Goal: Task Accomplishment & Management: Manage account settings

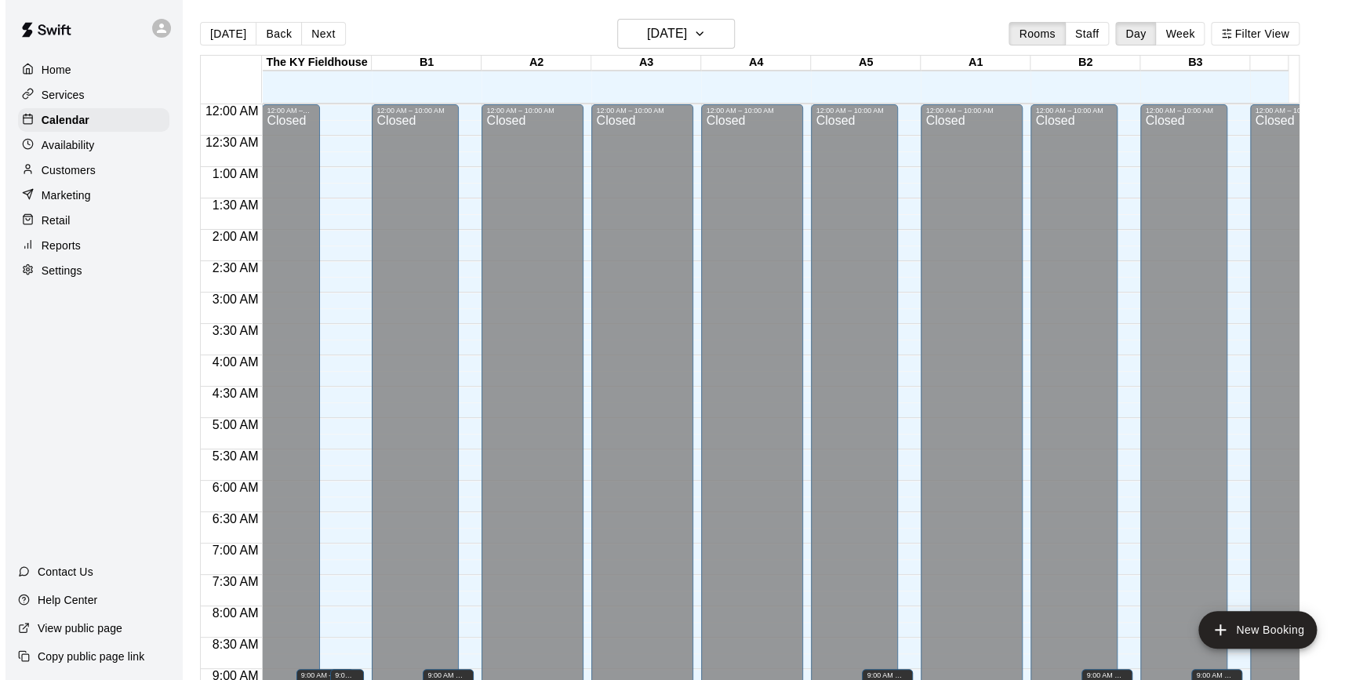
scroll to position [864, 0]
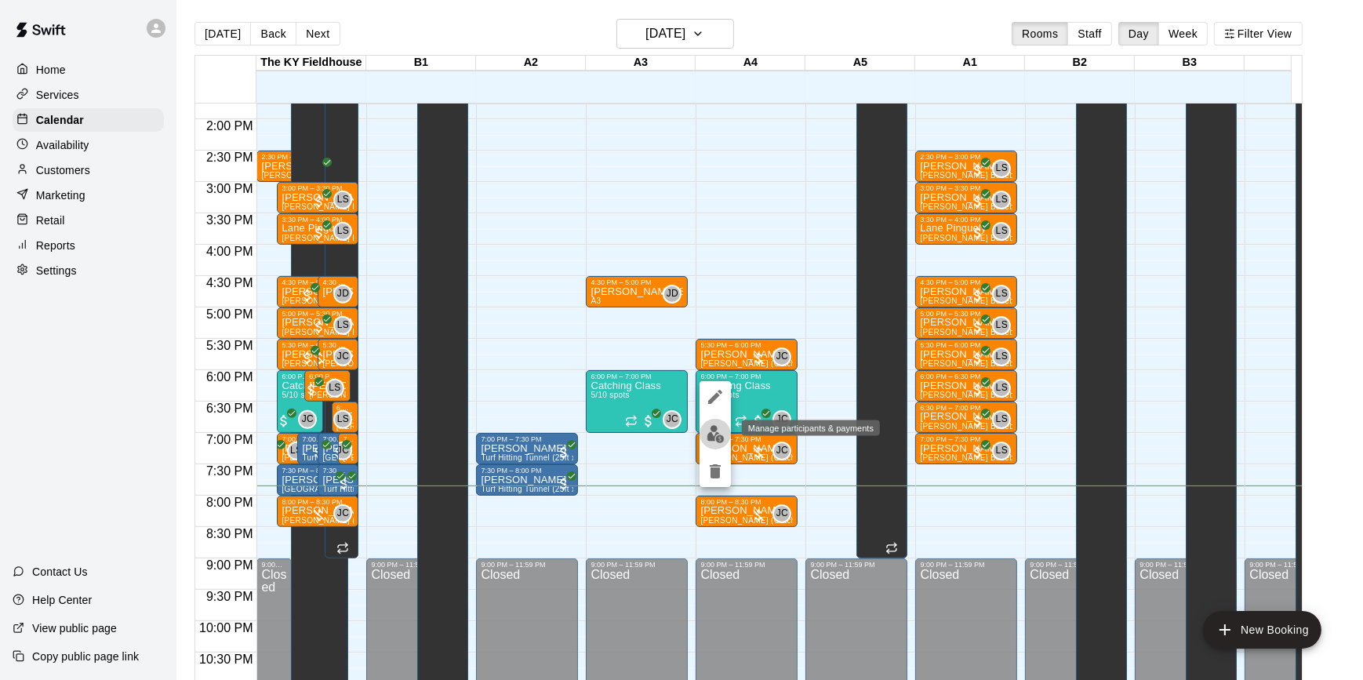
click at [711, 435] on img "edit" at bounding box center [716, 434] width 18 height 18
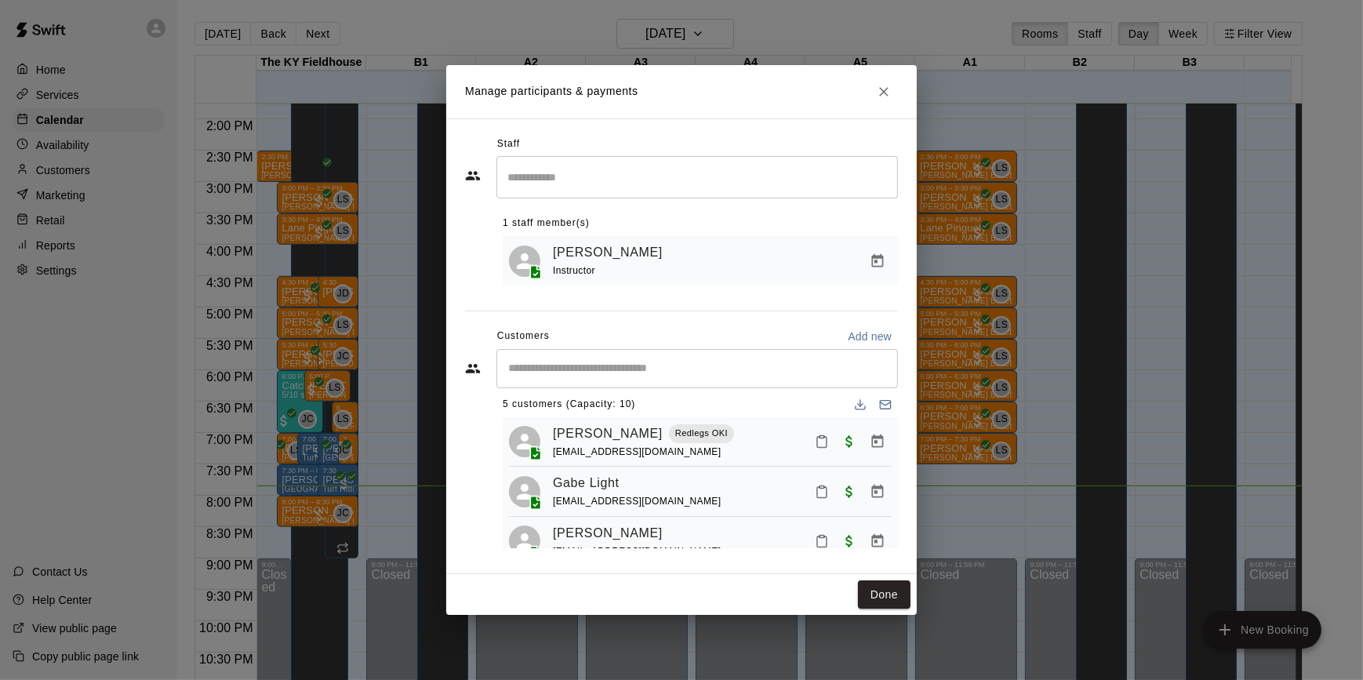
scroll to position [10, 0]
click at [837, 447] on span "Paid" at bounding box center [850, 441] width 28 height 13
click at [870, 448] on icon "Manage bookings & payment" at bounding box center [878, 443] width 16 height 16
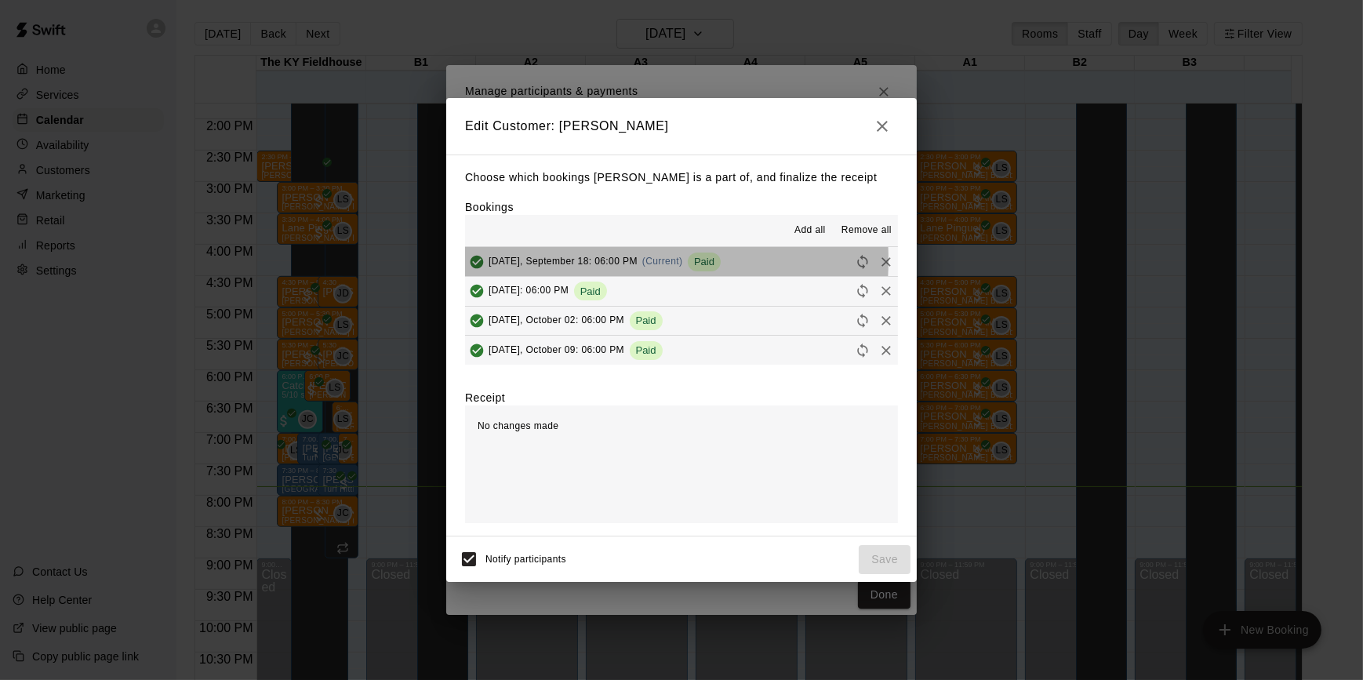
click at [563, 261] on span "[DATE], September 18: 06:00 PM" at bounding box center [563, 261] width 149 height 11
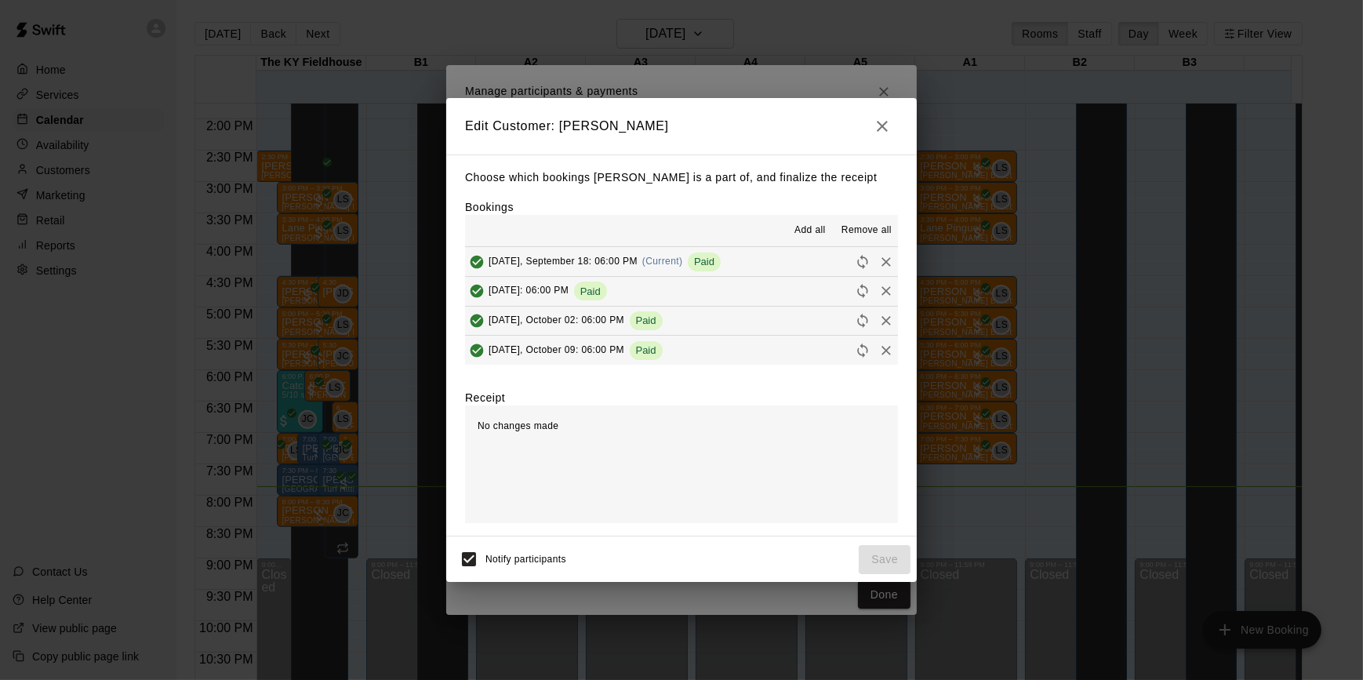
click at [879, 126] on icon "button" at bounding box center [882, 126] width 19 height 19
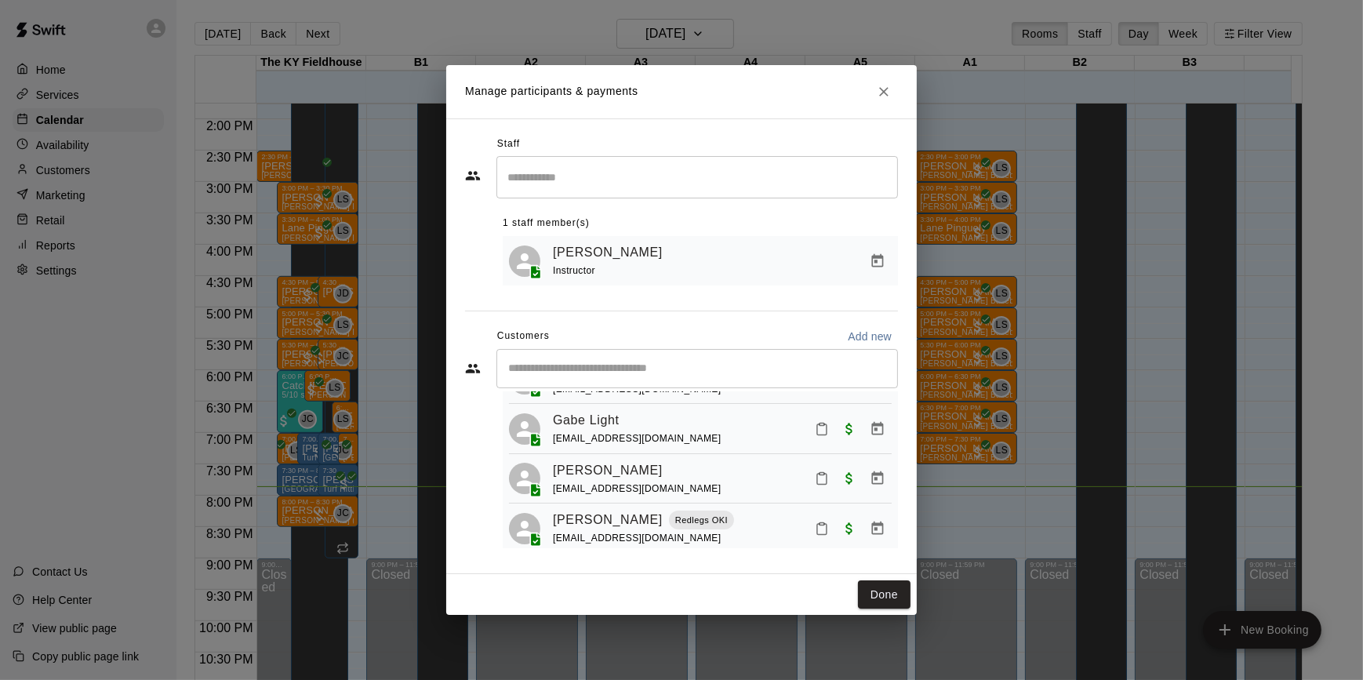
scroll to position [35, 0]
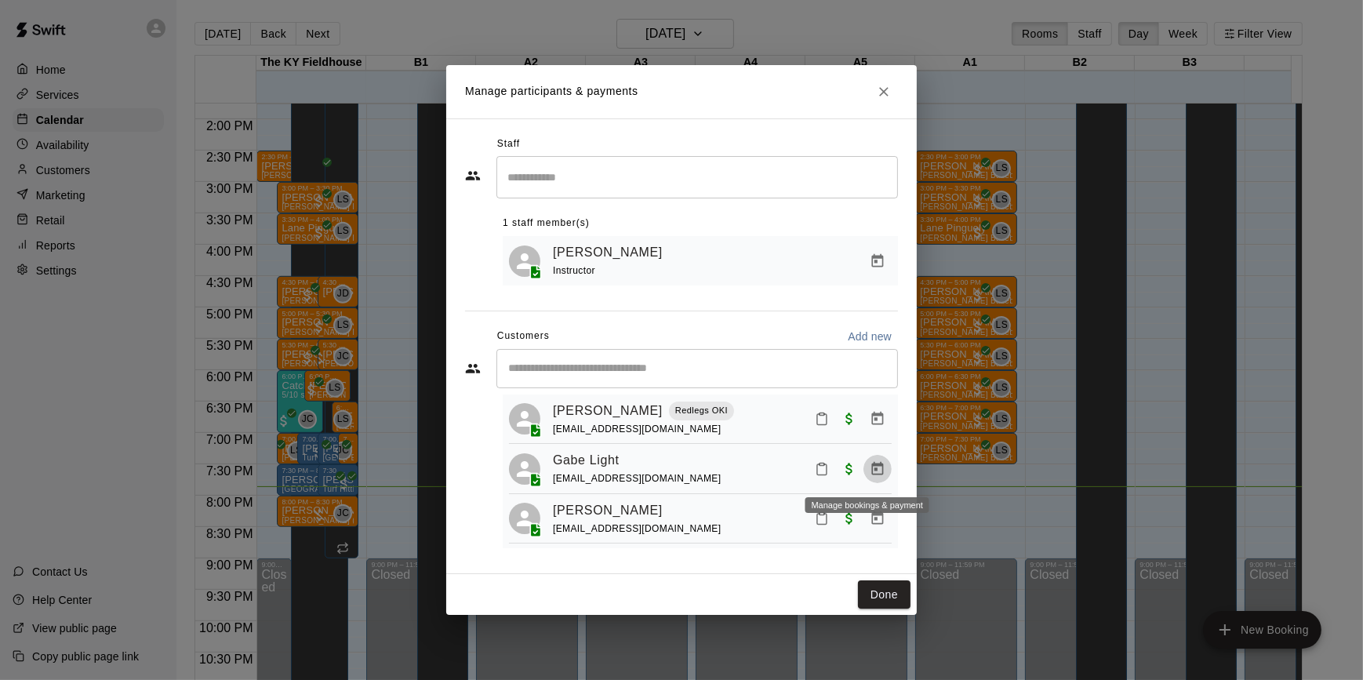
click at [870, 465] on icon "Manage bookings & payment" at bounding box center [878, 469] width 16 height 16
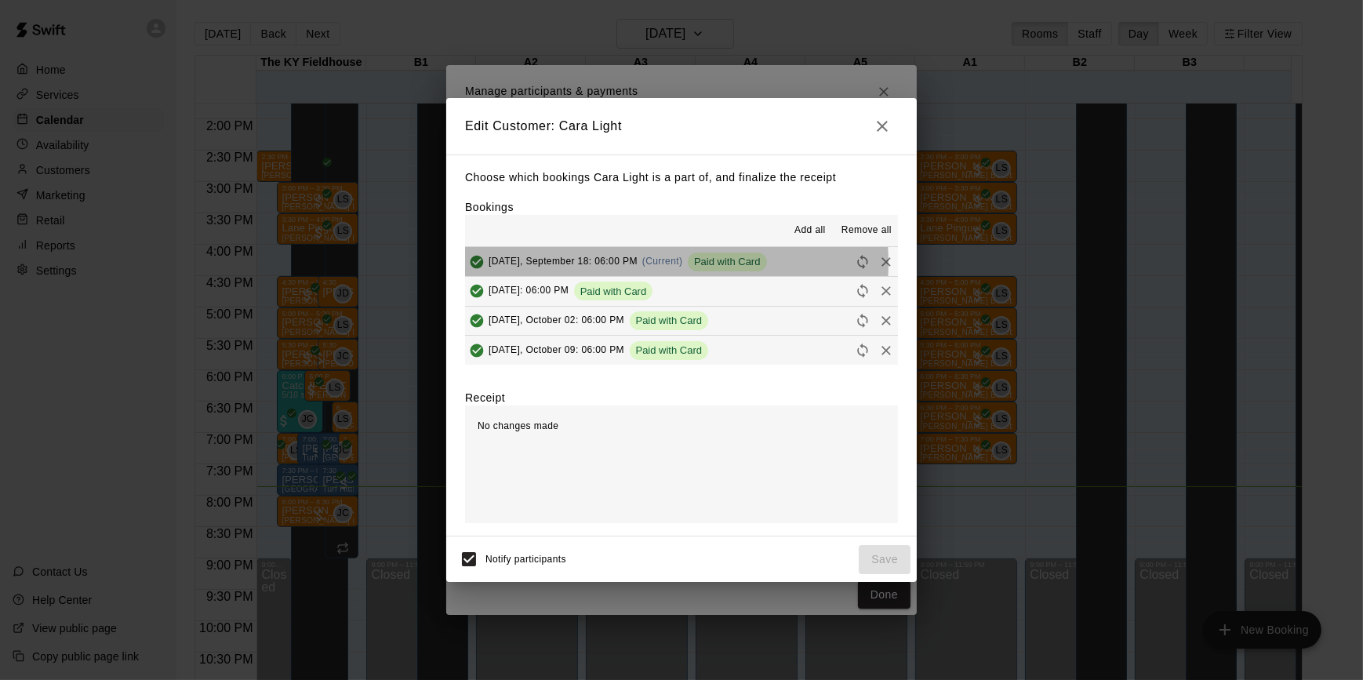
click at [624, 264] on span "[DATE], September 18: 06:00 PM" at bounding box center [563, 261] width 149 height 11
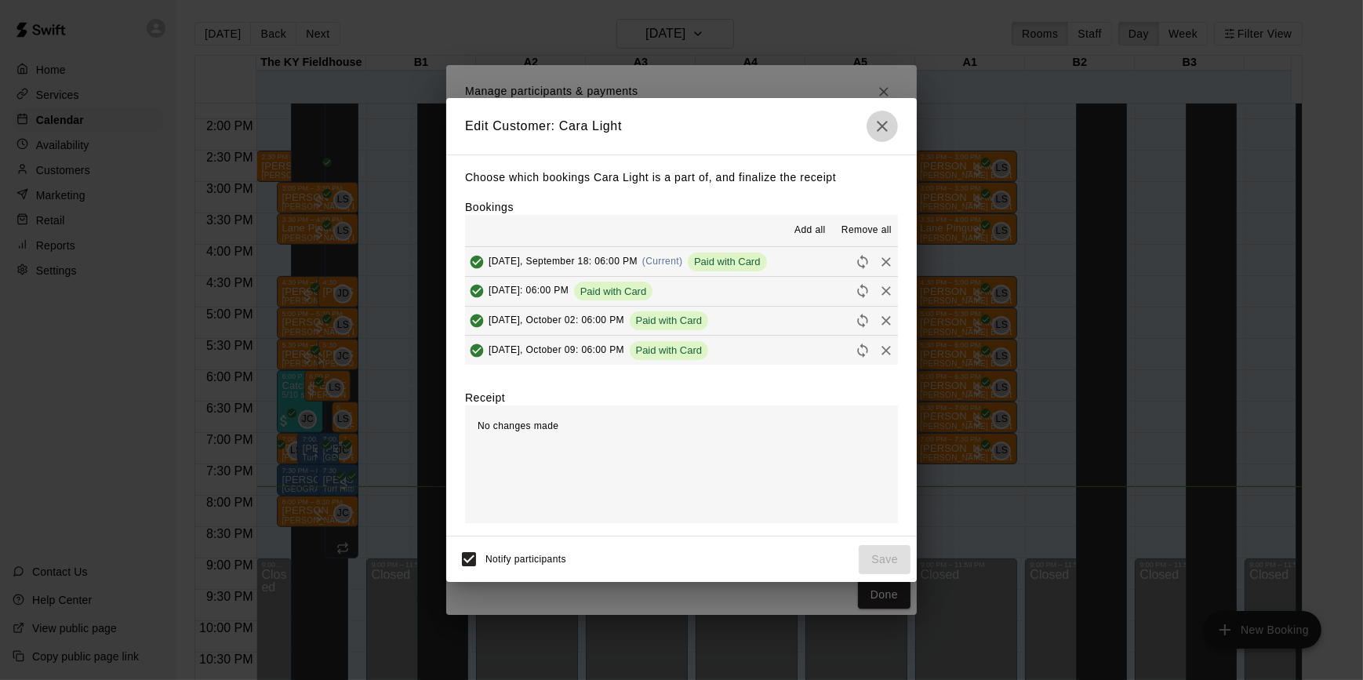
click at [880, 119] on icon "button" at bounding box center [882, 126] width 19 height 19
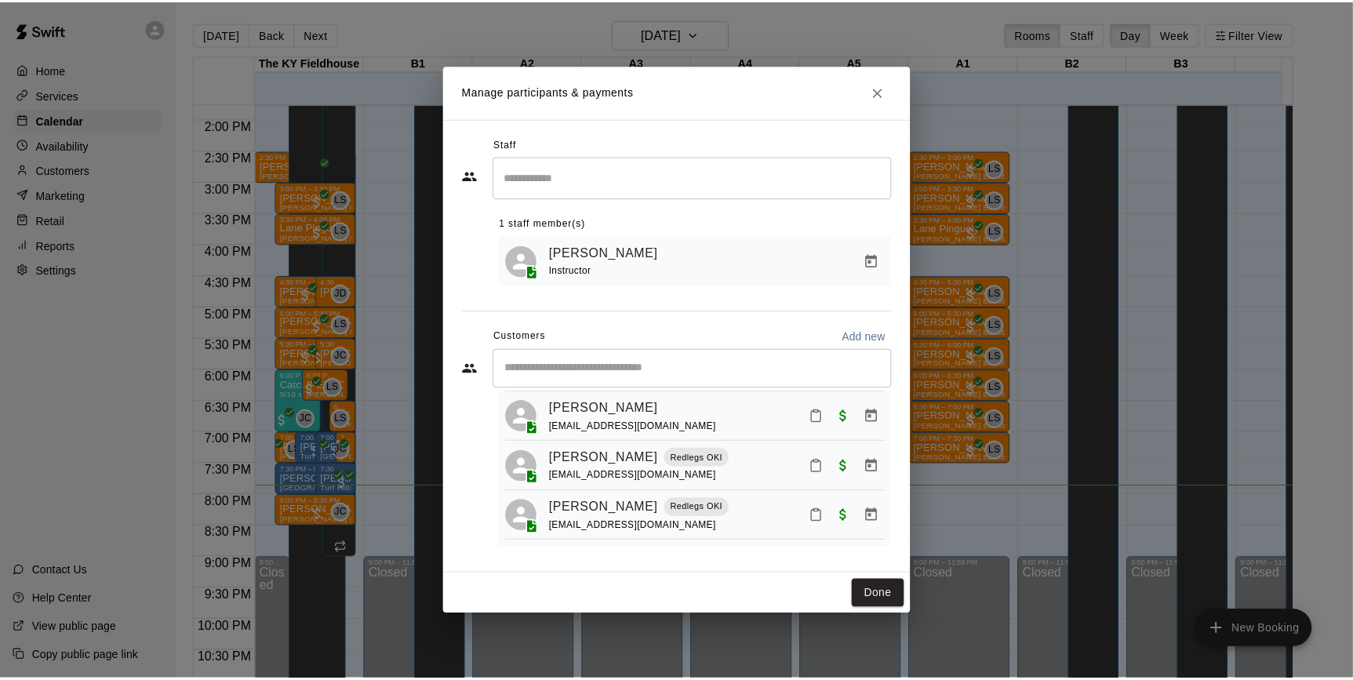
scroll to position [146, 0]
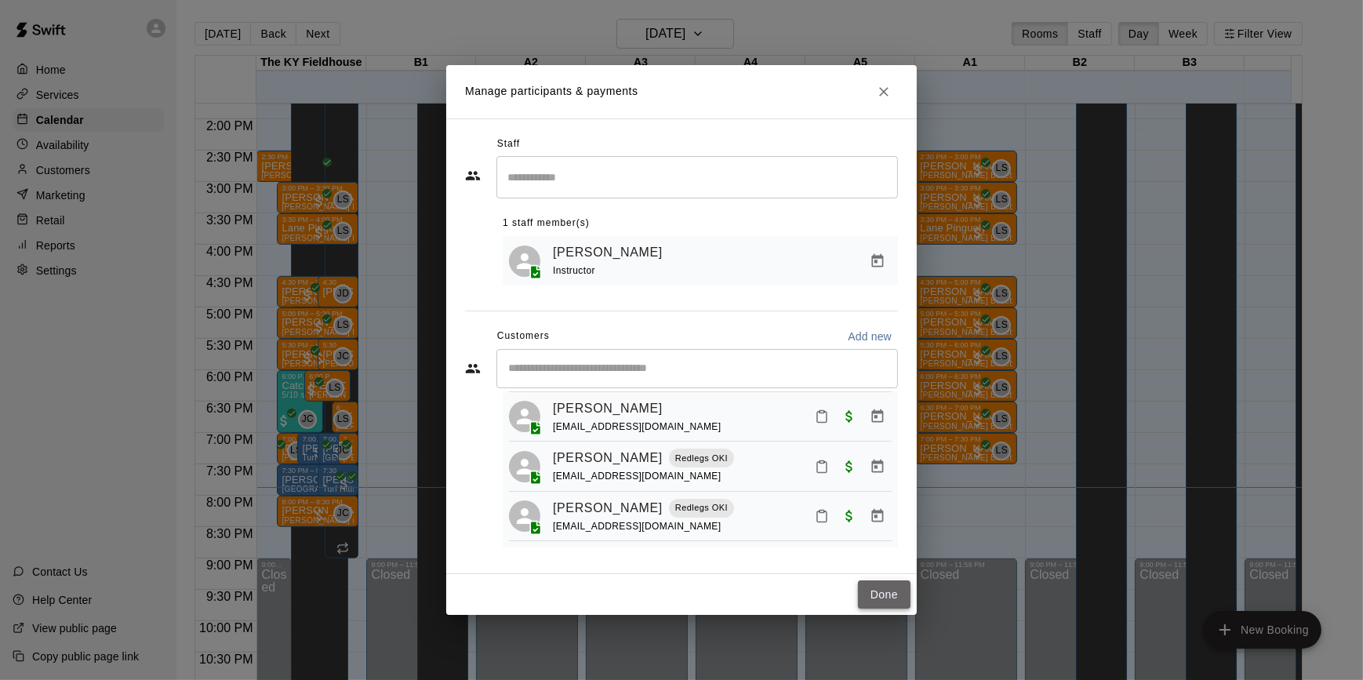
click at [876, 594] on button "Done" at bounding box center [884, 595] width 53 height 29
